Goal: Find specific page/section: Find specific page/section

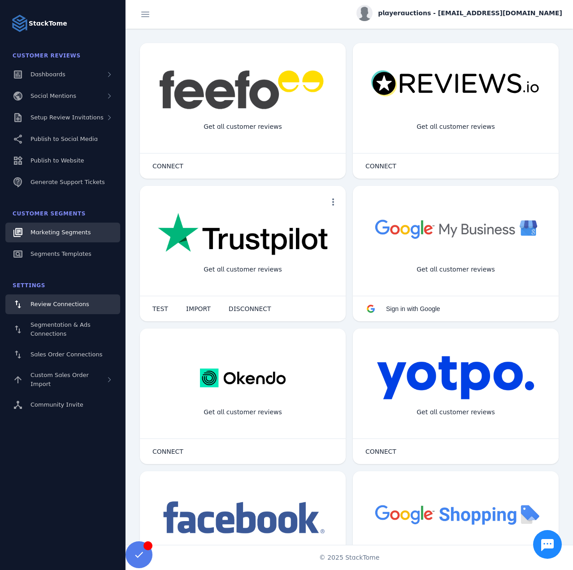
click at [46, 227] on link "Marketing Segments" at bounding box center [62, 232] width 115 height 20
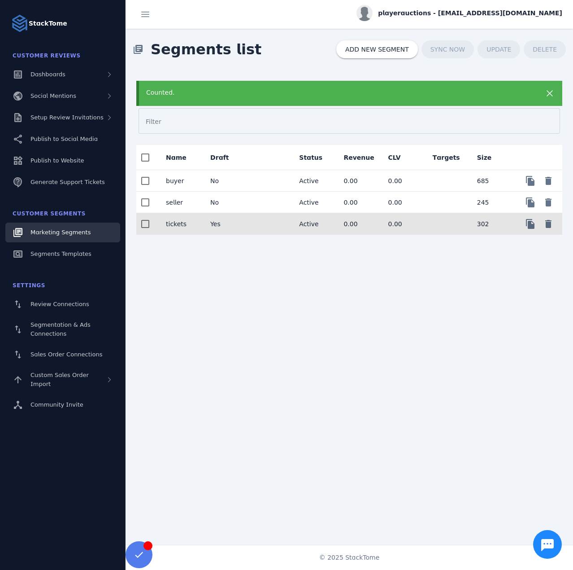
click at [240, 218] on mat-cell "Yes" at bounding box center [225, 224] width 44 height 22
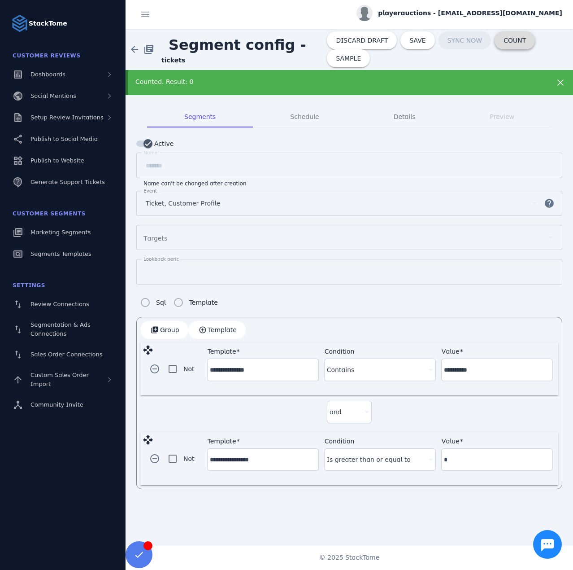
click at [495, 48] on span at bounding box center [515, 41] width 40 height 22
